Goal: Find contact information: Obtain details needed to contact an individual or organization

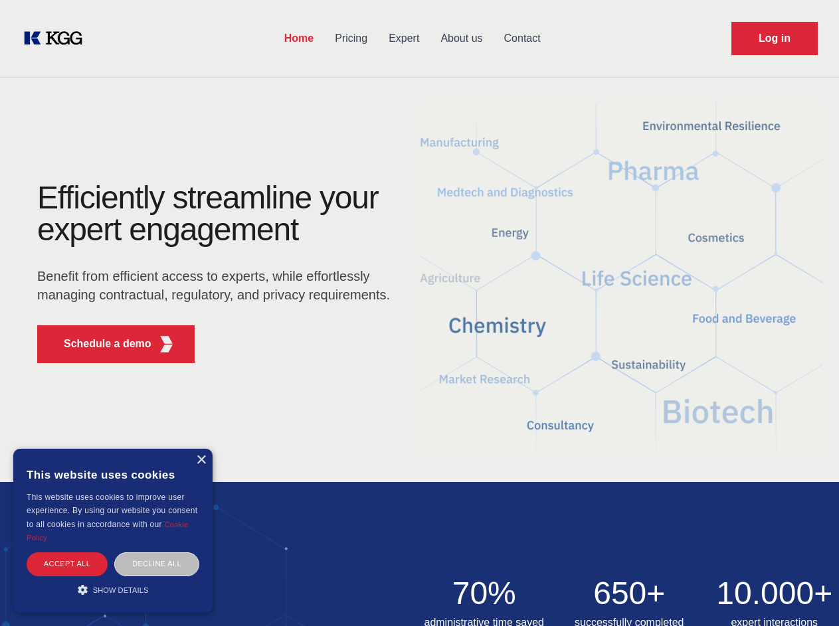
click at [419, 313] on div "Efficiently streamline your expert engagement Benefit from efficient access to …" at bounding box center [218, 278] width 404 height 192
click at [100, 344] on p "Schedule a demo" at bounding box center [108, 344] width 88 height 16
click at [201, 460] on div "× This website uses cookies This website uses cookies to improve user experienc…" at bounding box center [112, 531] width 199 height 164
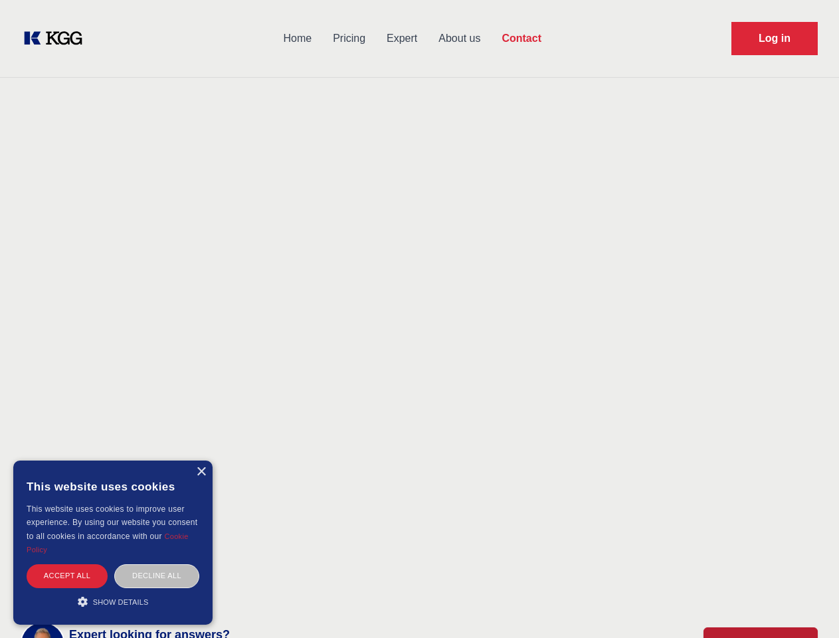
click at [67, 564] on div "Accept all" at bounding box center [67, 575] width 81 height 23
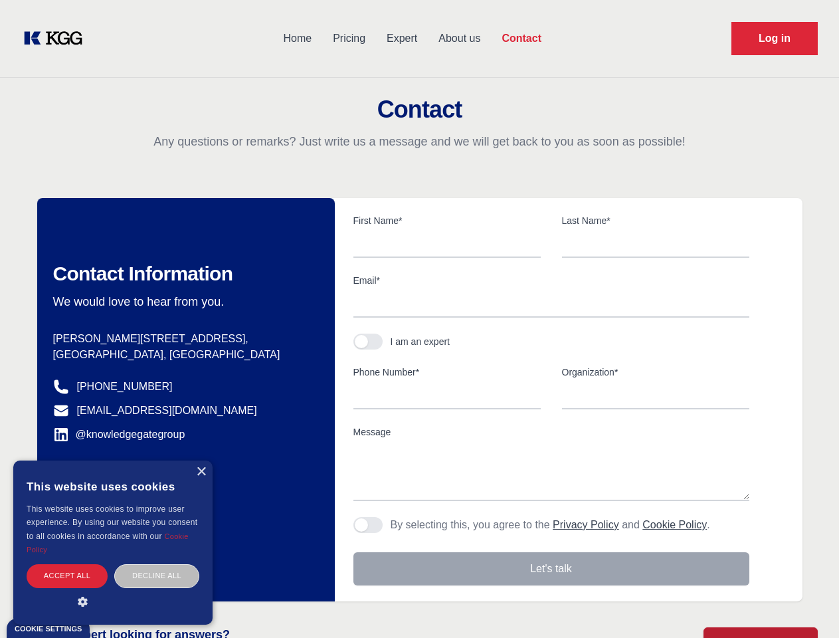
click at [157, 564] on div "Decline all" at bounding box center [156, 575] width 85 height 23
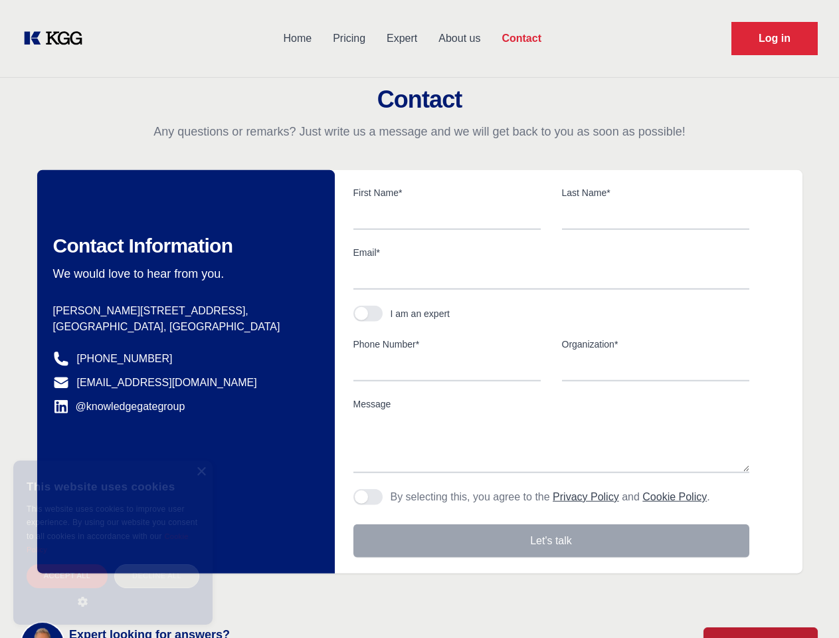
click at [113, 590] on main "Contact Any questions or remarks? Just write us a message and we will get back …" at bounding box center [419, 345] width 839 height 691
